Goal: Task Accomplishment & Management: Manage account settings

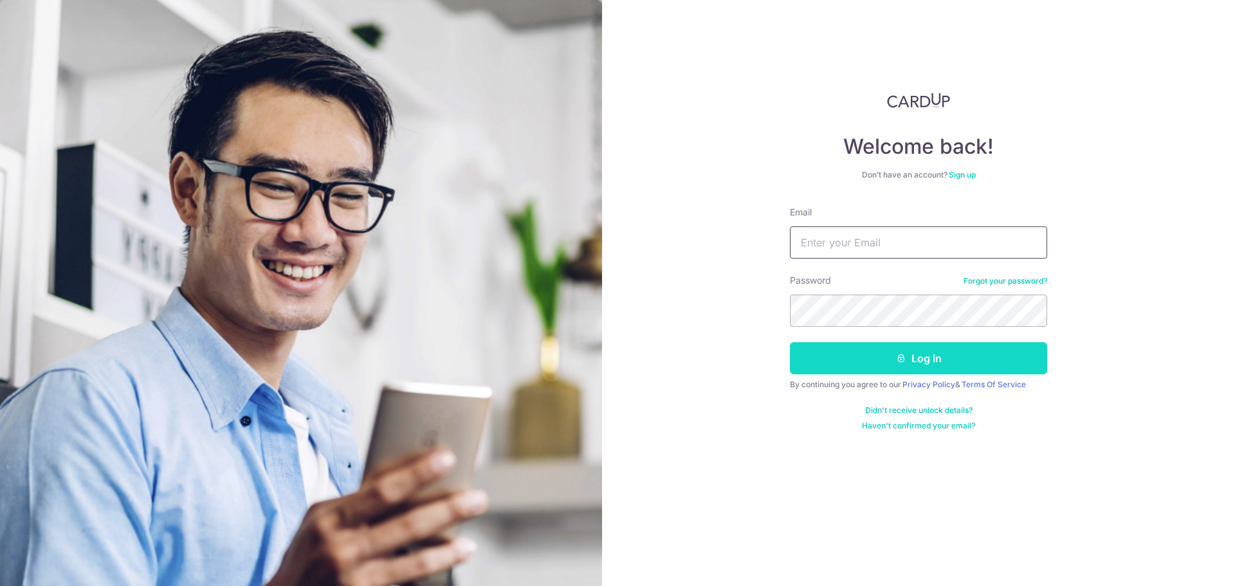
type input "[EMAIL_ADDRESS][DOMAIN_NAME]"
click at [827, 374] on button "Log in" at bounding box center [918, 358] width 257 height 32
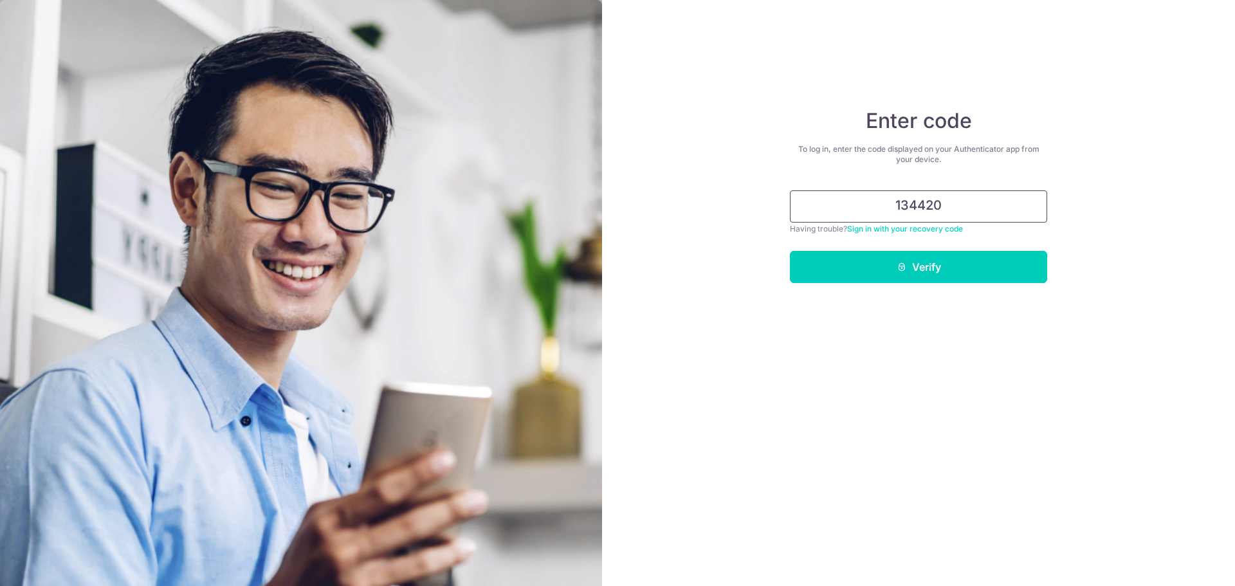
type input "134420"
click at [790, 251] on button "Verify" at bounding box center [918, 267] width 257 height 32
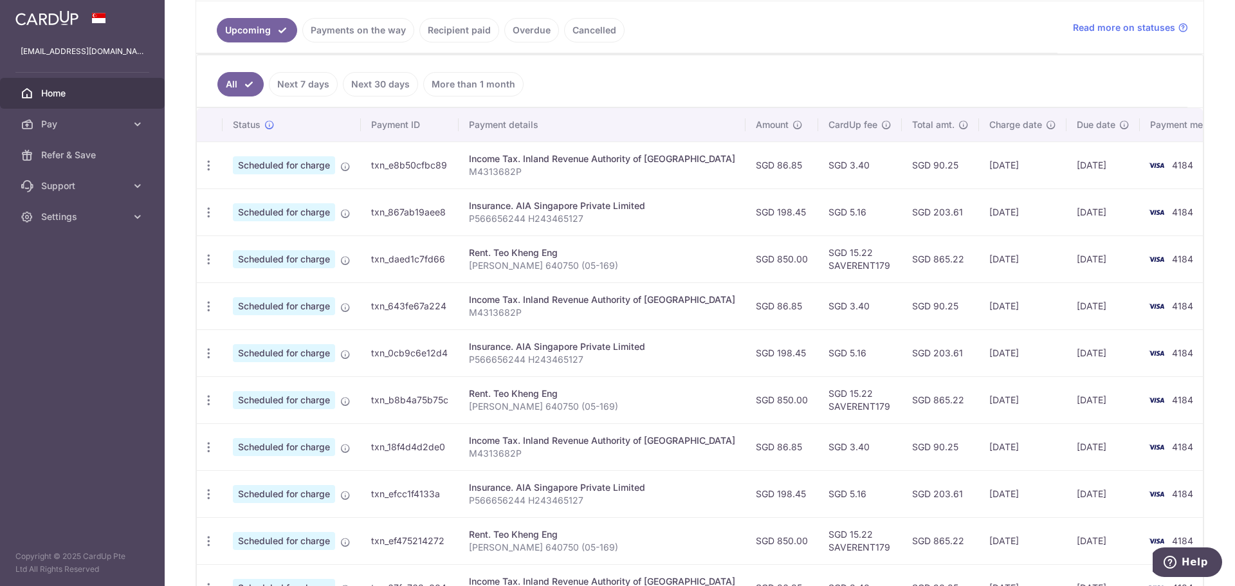
scroll to position [268, 0]
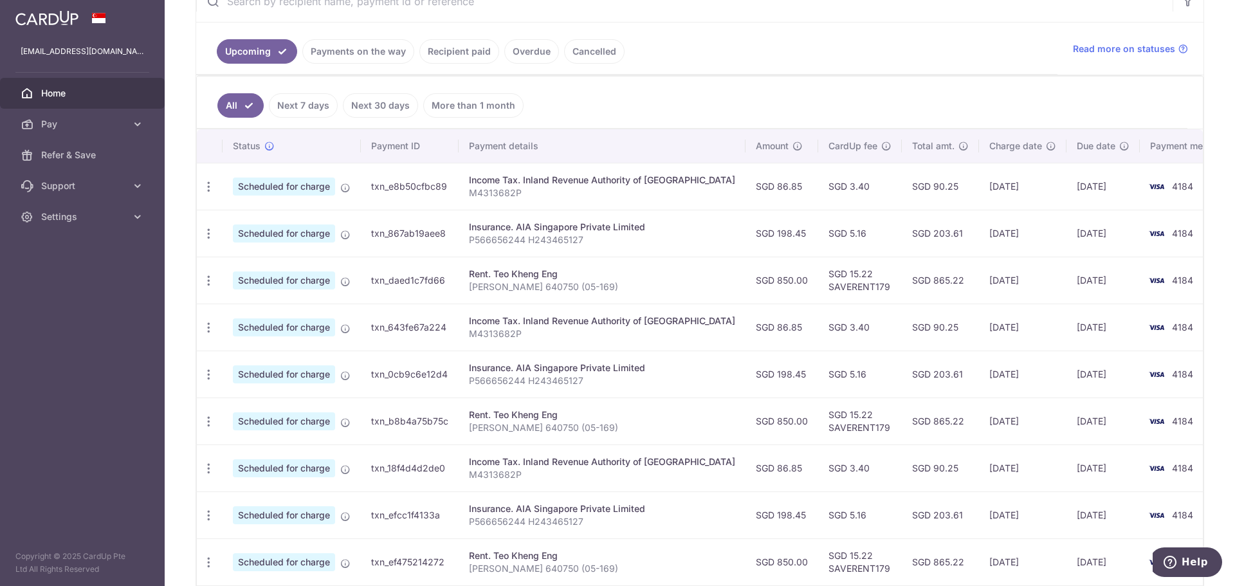
click at [472, 55] on link "Recipient paid" at bounding box center [459, 51] width 80 height 24
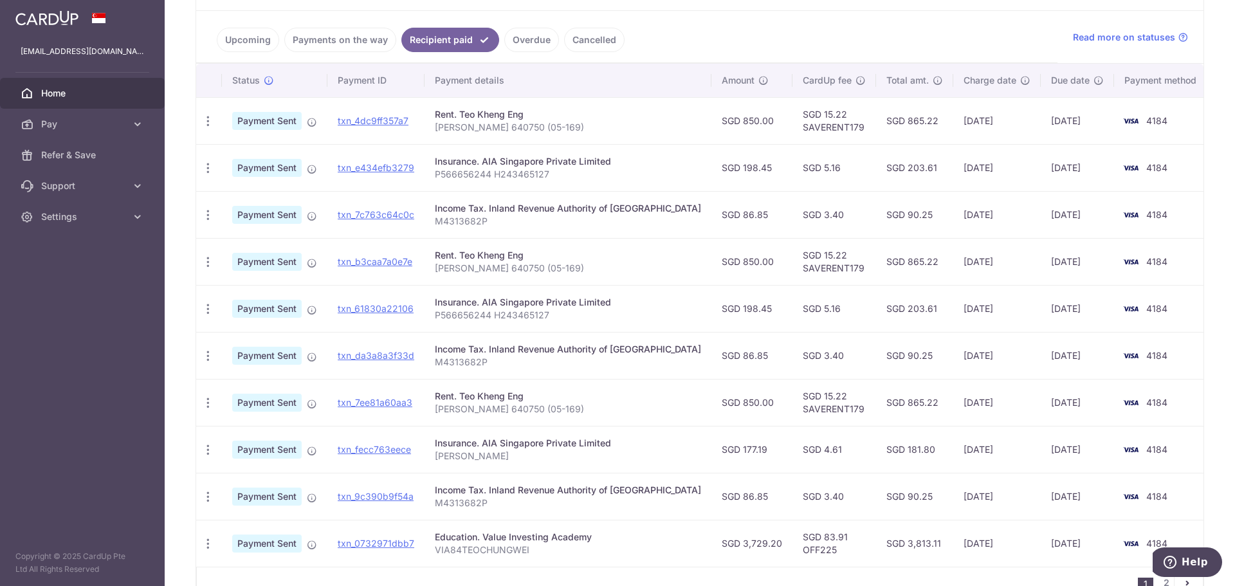
scroll to position [246, 0]
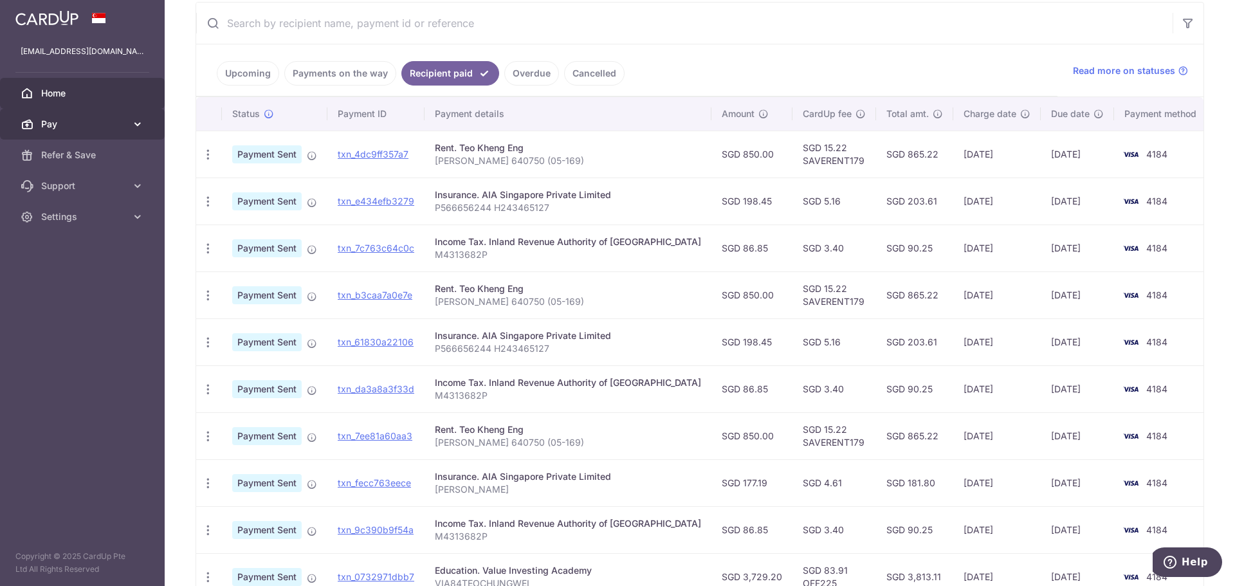
click at [68, 119] on span "Pay" at bounding box center [83, 124] width 85 height 13
click at [78, 91] on span "Home" at bounding box center [83, 93] width 85 height 13
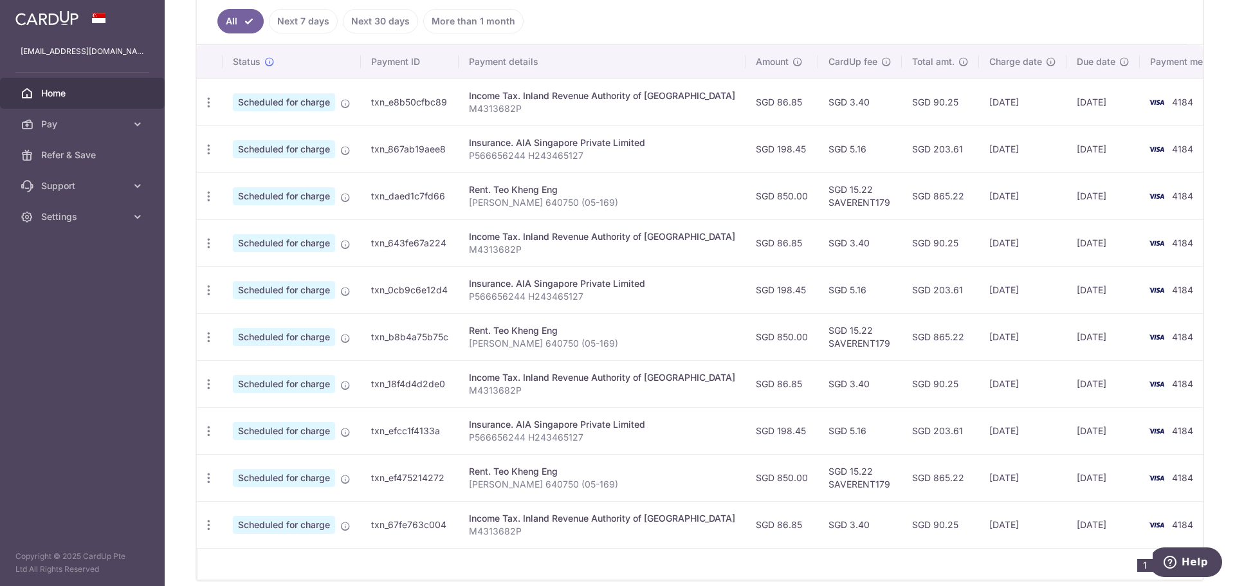
scroll to position [322, 0]
